Goal: Task Accomplishment & Management: Manage account settings

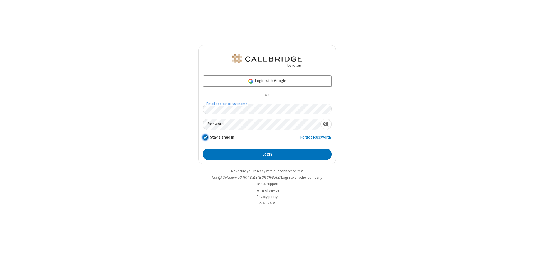
click at [205, 137] on input "Stay signed in" at bounding box center [205, 137] width 5 height 6
checkbox input "false"
click at [267, 154] on button "Login" at bounding box center [267, 154] width 129 height 11
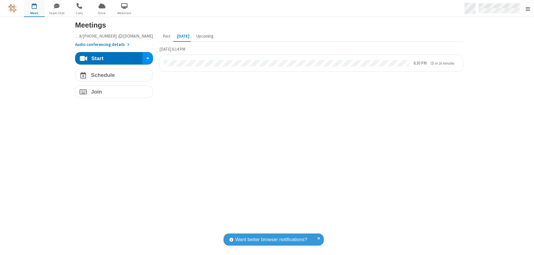
click at [528, 8] on span "Open menu" at bounding box center [528, 9] width 4 height 6
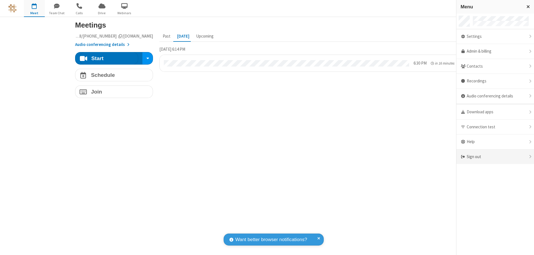
click at [495, 157] on div "Sign out" at bounding box center [496, 156] width 78 height 15
